Goal: Information Seeking & Learning: Learn about a topic

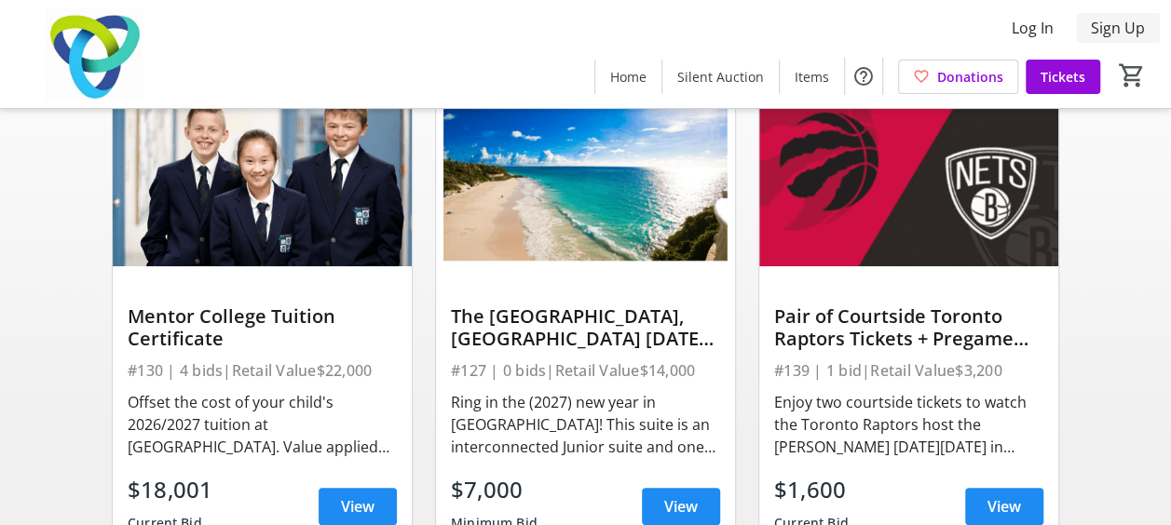
scroll to position [170, 0]
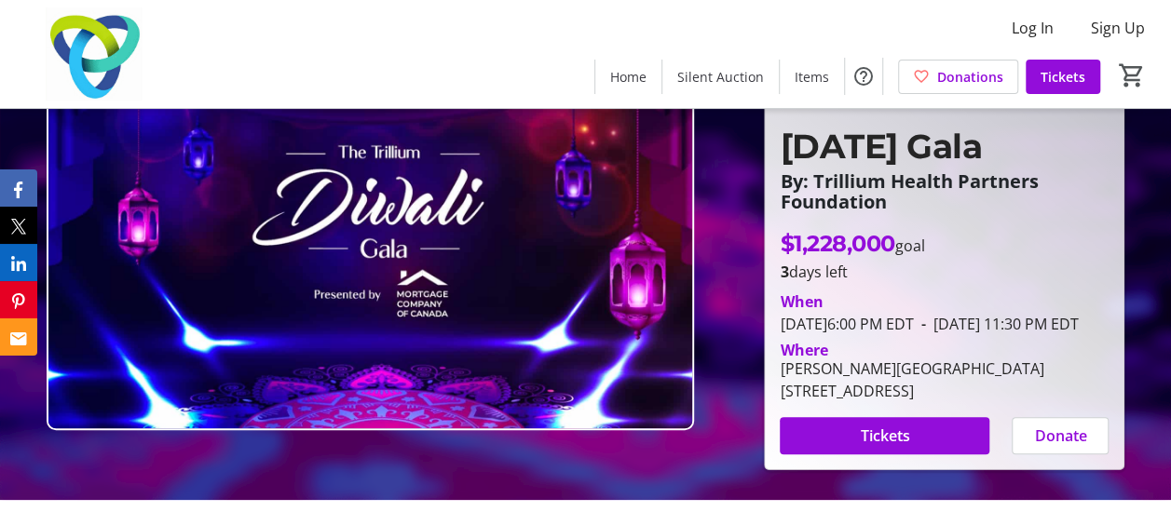
scroll to position [93, 0]
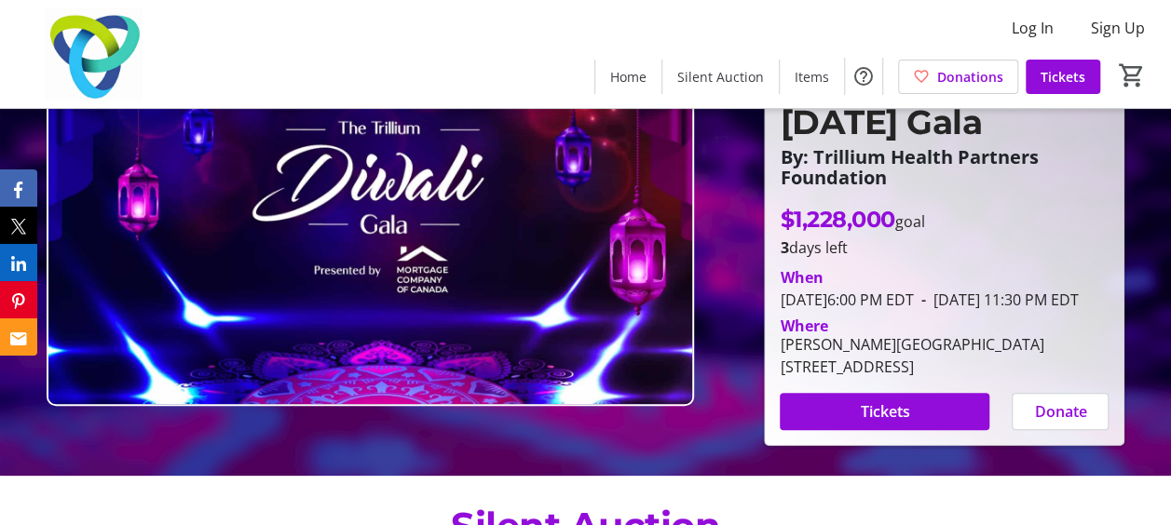
drag, startPoint x: 788, startPoint y: 210, endPoint x: 1008, endPoint y: 384, distance: 279.9
click at [1008, 384] on div "$1,228,000 goal 3 days left When October 17, 2025 6:00 PM EDT - October 17, 202…" at bounding box center [943, 316] width 351 height 227
drag, startPoint x: 1008, startPoint y: 384, endPoint x: 982, endPoint y: 404, distance: 33.2
click at [982, 378] on div "2638 Steeles Avenue East, Brampton, ON L6T 4L7" at bounding box center [912, 367] width 264 height 22
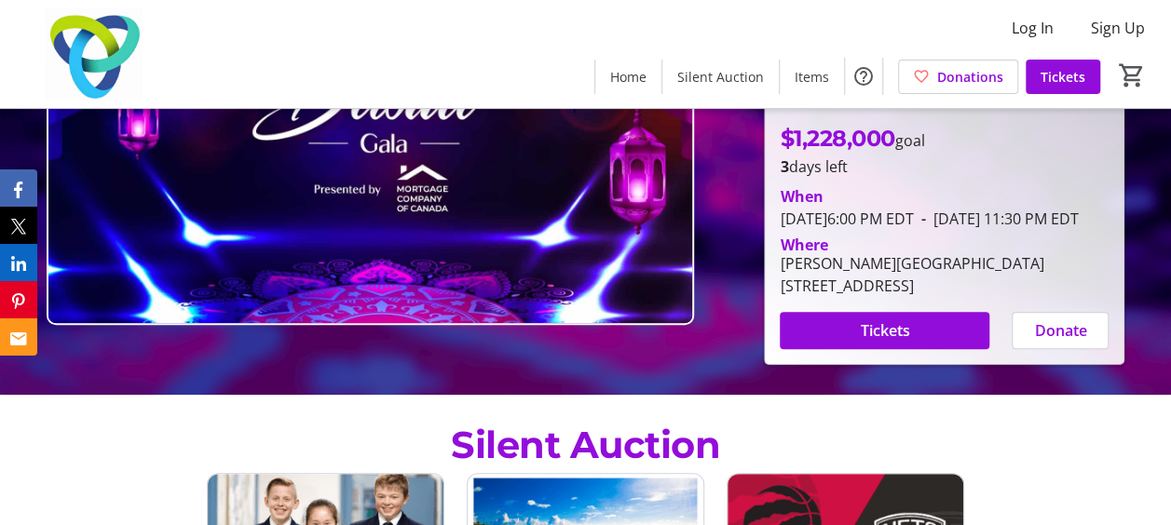
scroll to position [186, 0]
